Goal: Check status

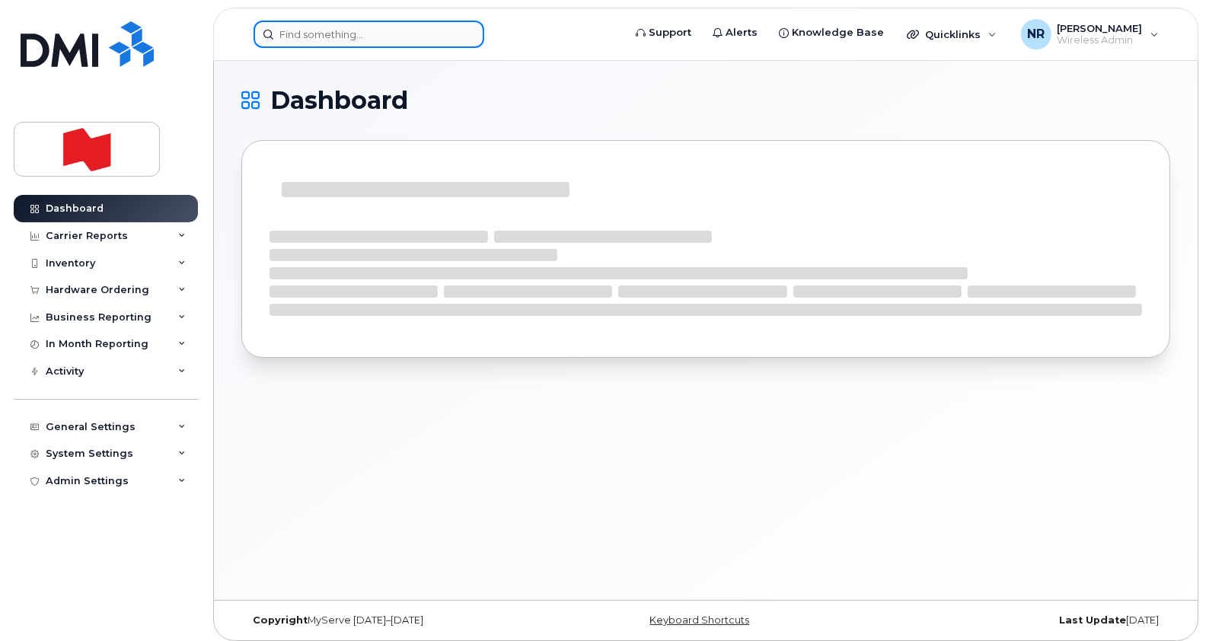
click at [347, 31] on input at bounding box center [369, 34] width 231 height 27
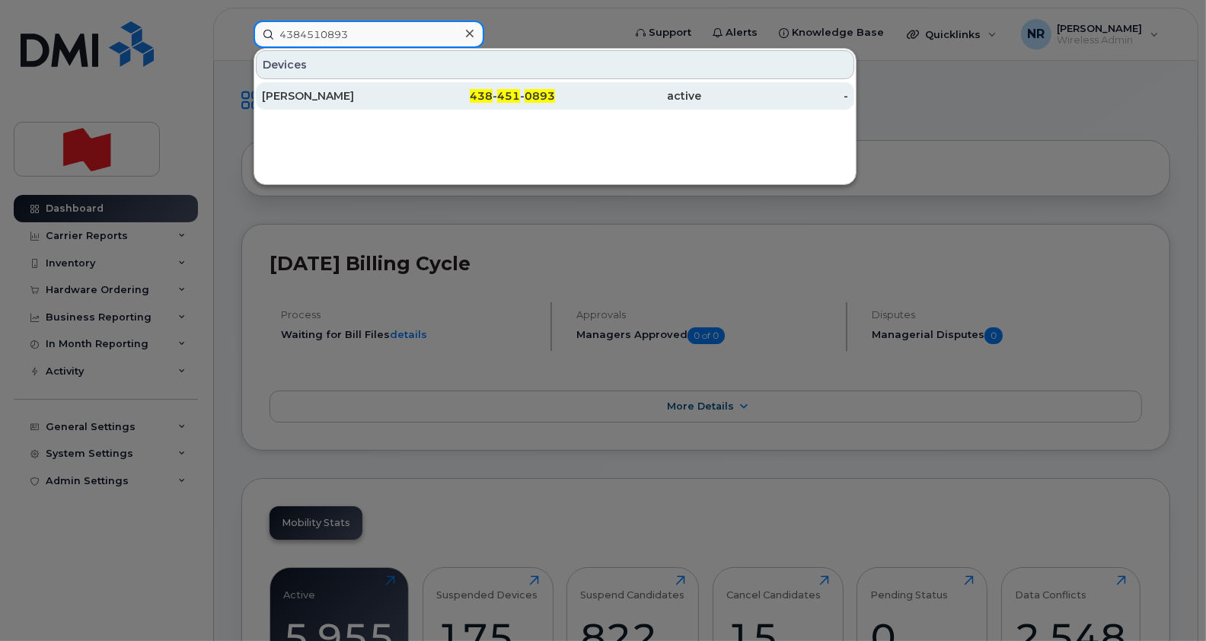
type input "4384510893"
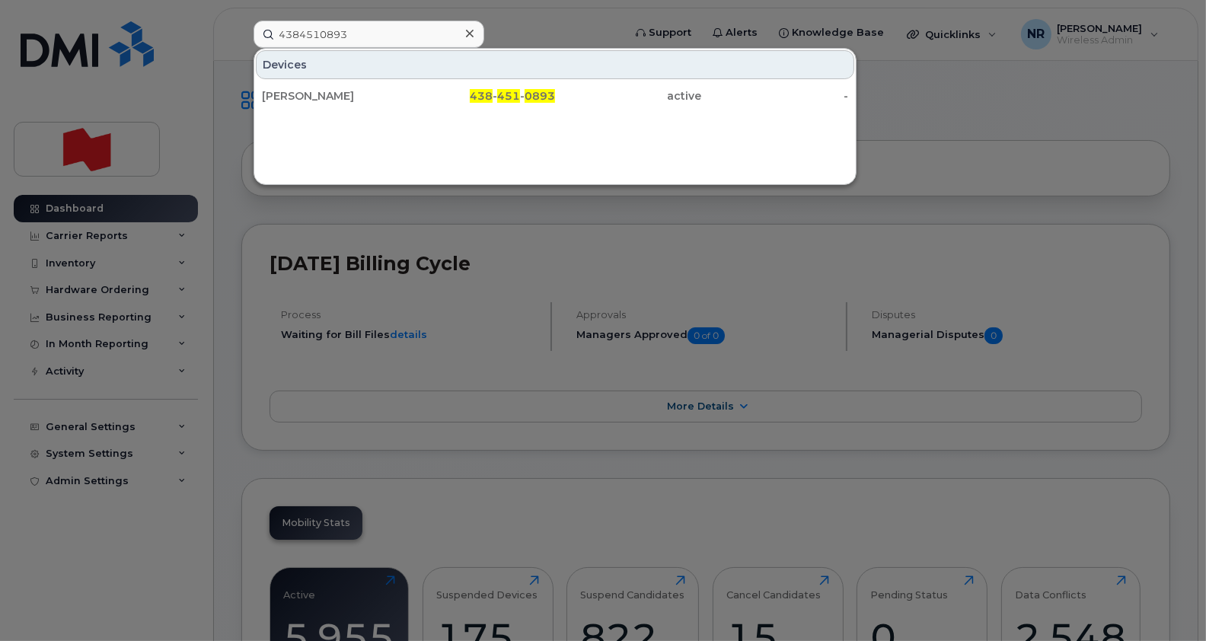
drag, startPoint x: 312, startPoint y: 93, endPoint x: 730, endPoint y: 257, distance: 448.6
click at [312, 93] on div "[PERSON_NAME]" at bounding box center [335, 95] width 147 height 15
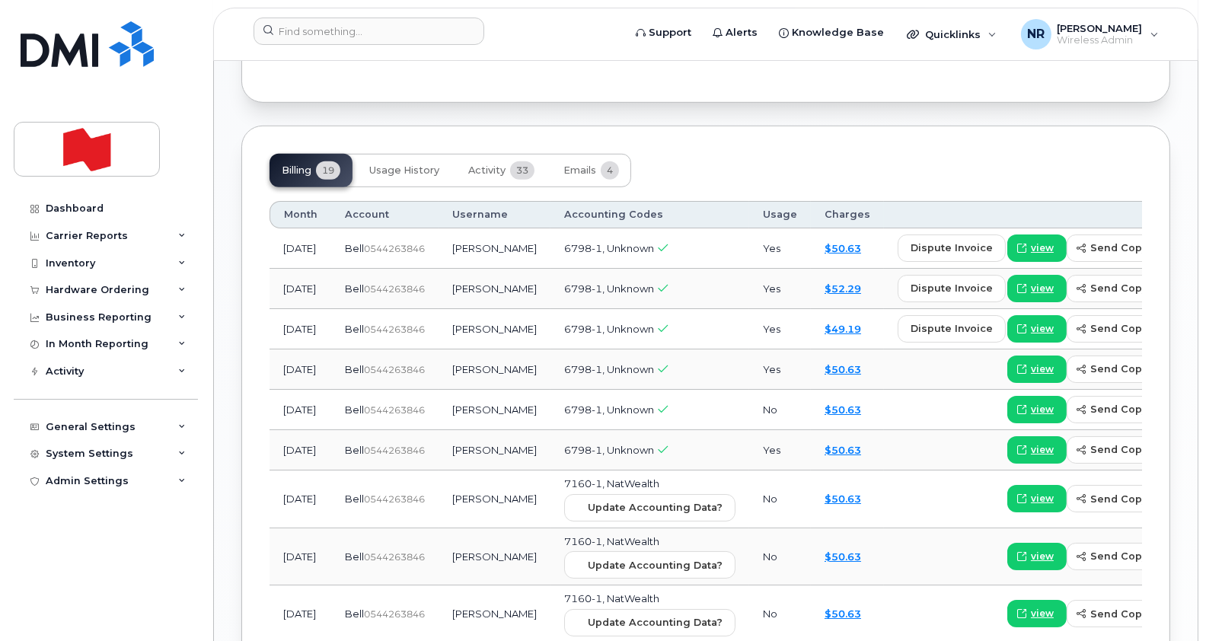
scroll to position [1142, 0]
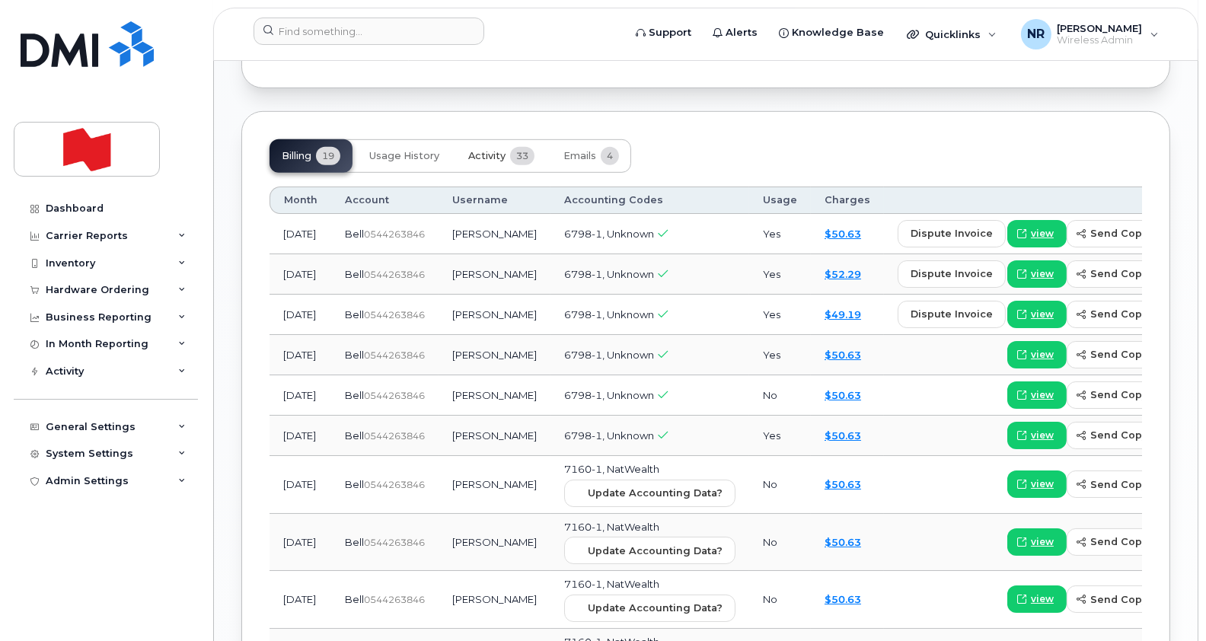
click at [492, 150] on span "Activity" at bounding box center [486, 156] width 37 height 12
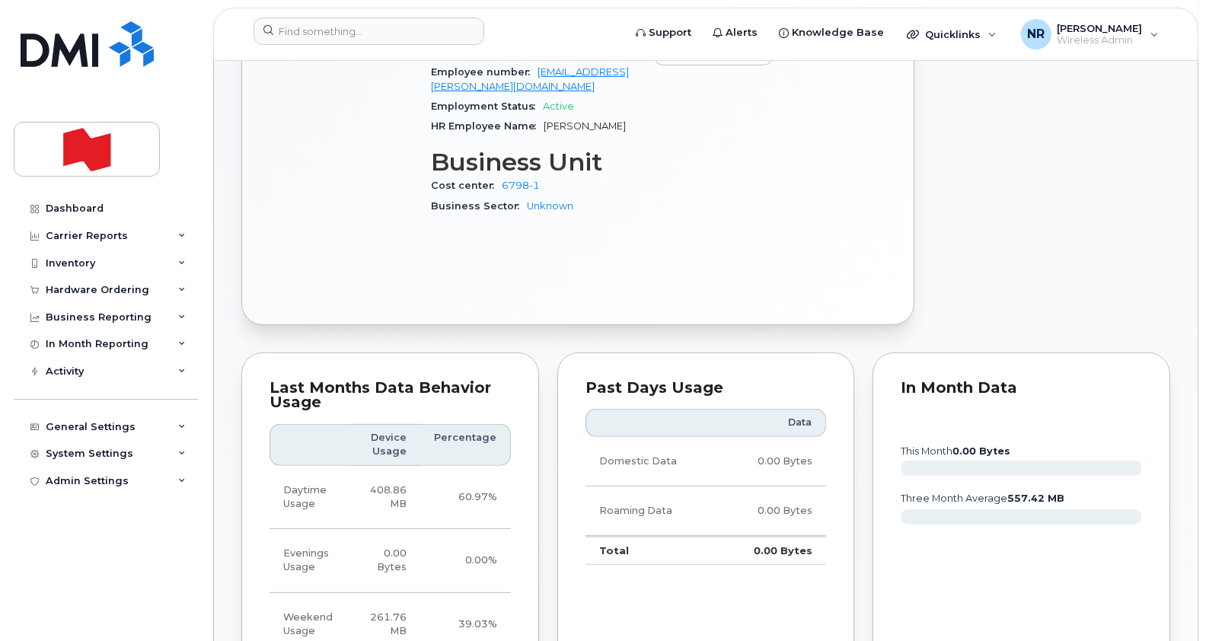
scroll to position [0, 0]
